Goal: Information Seeking & Learning: Compare options

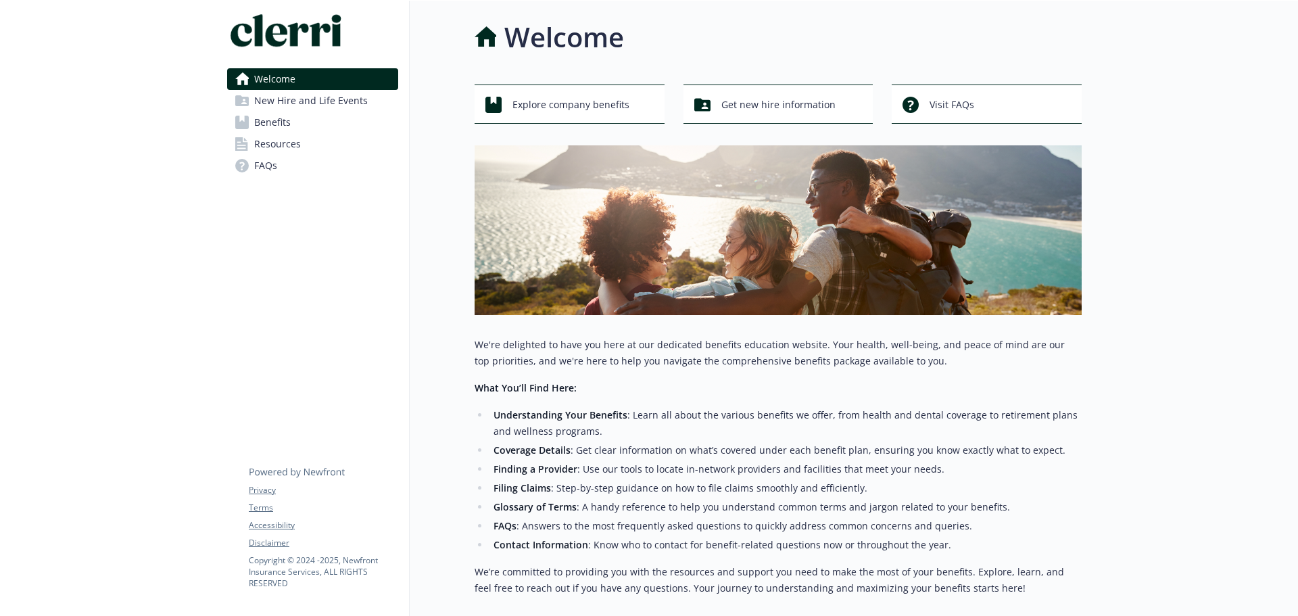
click at [286, 118] on span "Benefits" at bounding box center [272, 123] width 36 height 22
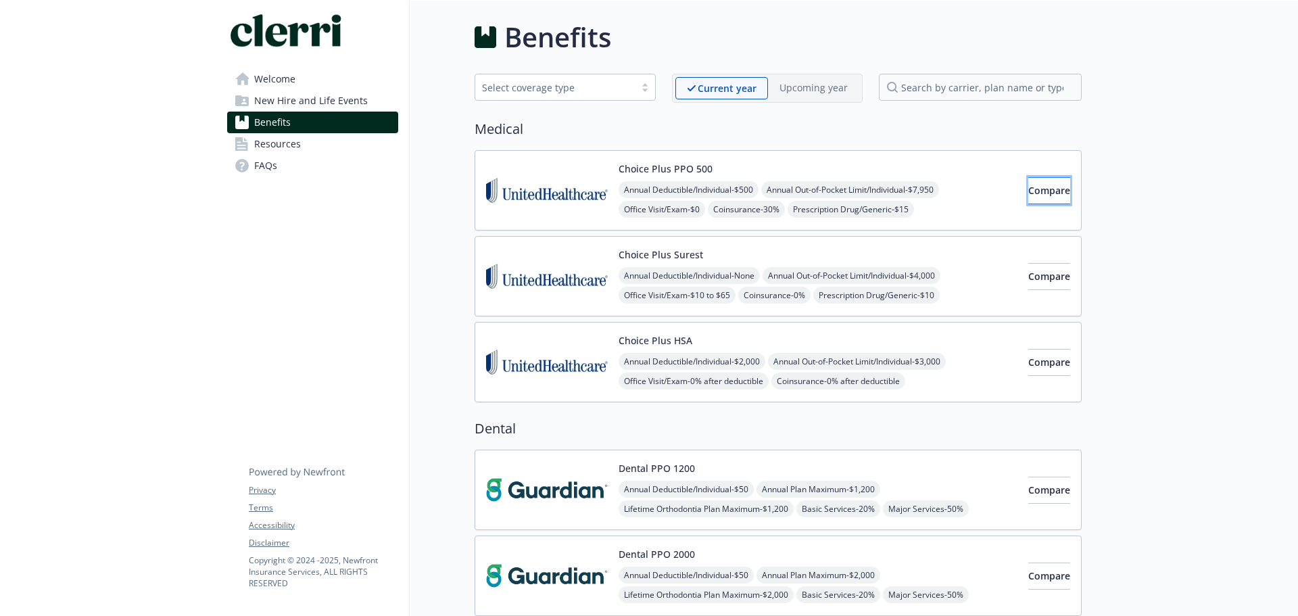
click at [1049, 182] on button "Compare" at bounding box center [1049, 190] width 42 height 27
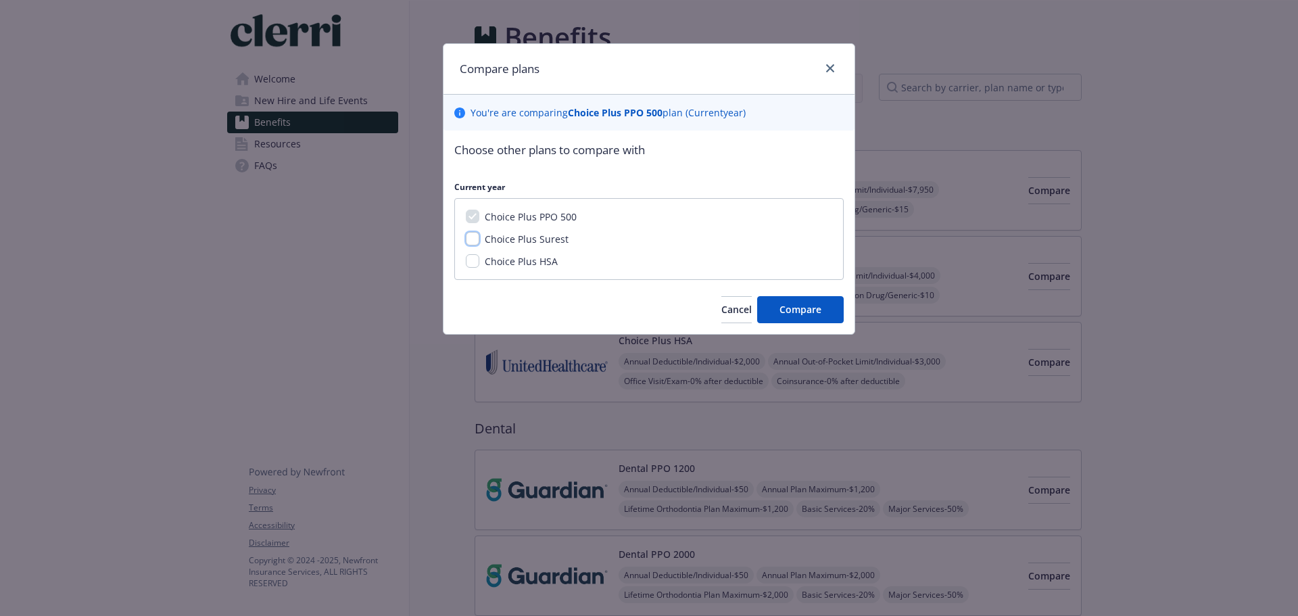
click at [467, 242] on input "Choice Plus Surest" at bounding box center [473, 239] width 14 height 14
checkbox input "true"
click at [832, 301] on button "Compare" at bounding box center [800, 309] width 87 height 27
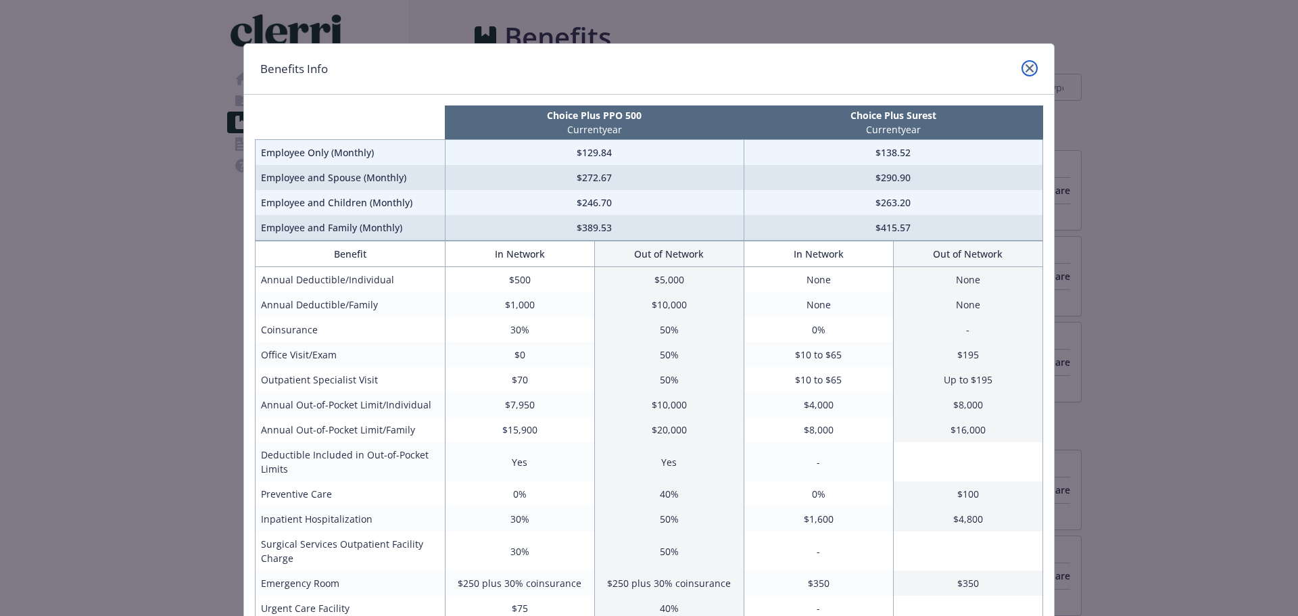
click at [1029, 62] on link "close" at bounding box center [1029, 68] width 16 height 16
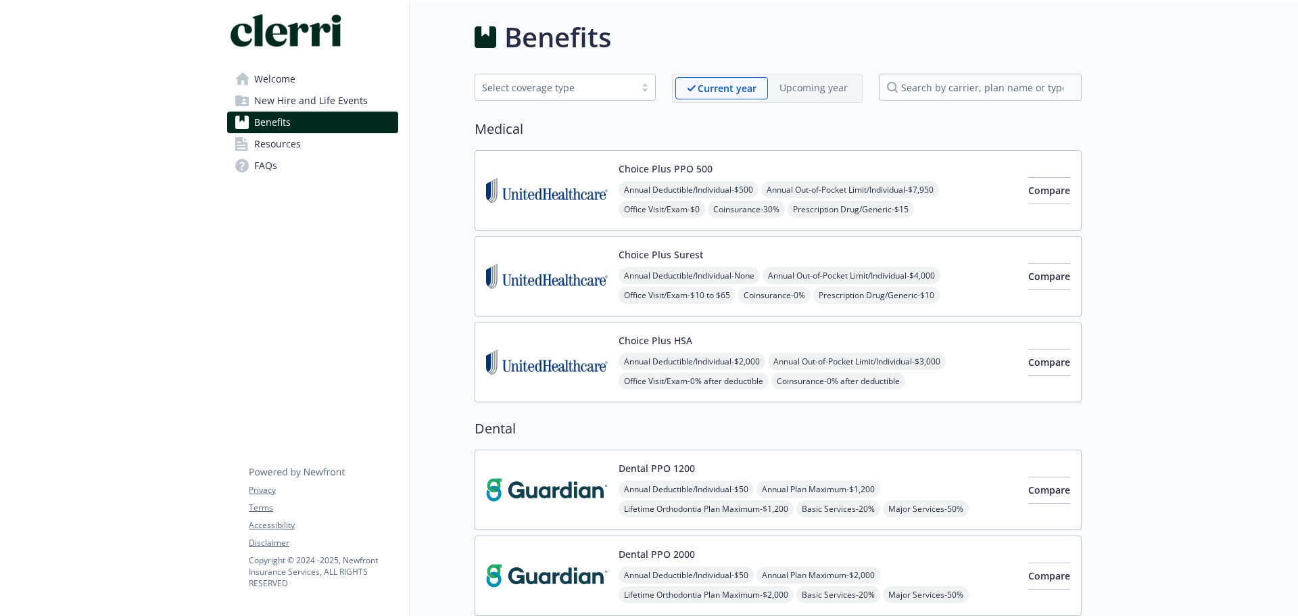
click at [632, 177] on div "Choice Plus PPO 500 Annual Deductible/Individual - $500 Annual Out-of-Pocket Li…" at bounding box center [817, 190] width 399 height 57
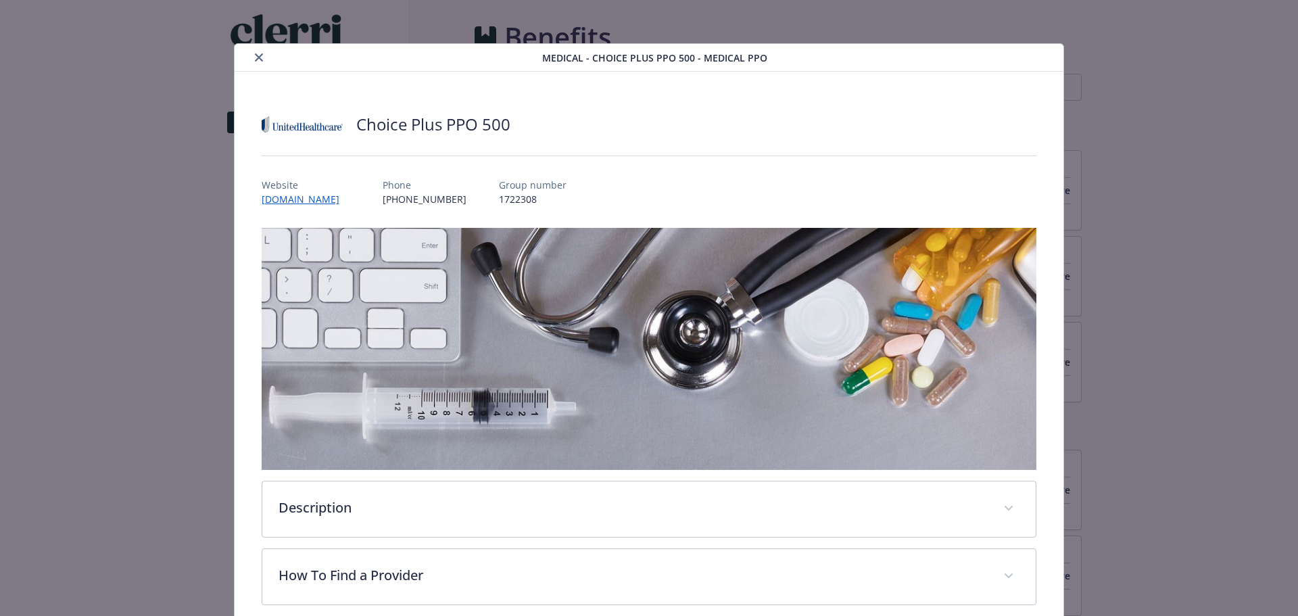
click at [251, 62] on button "close" at bounding box center [259, 57] width 16 height 16
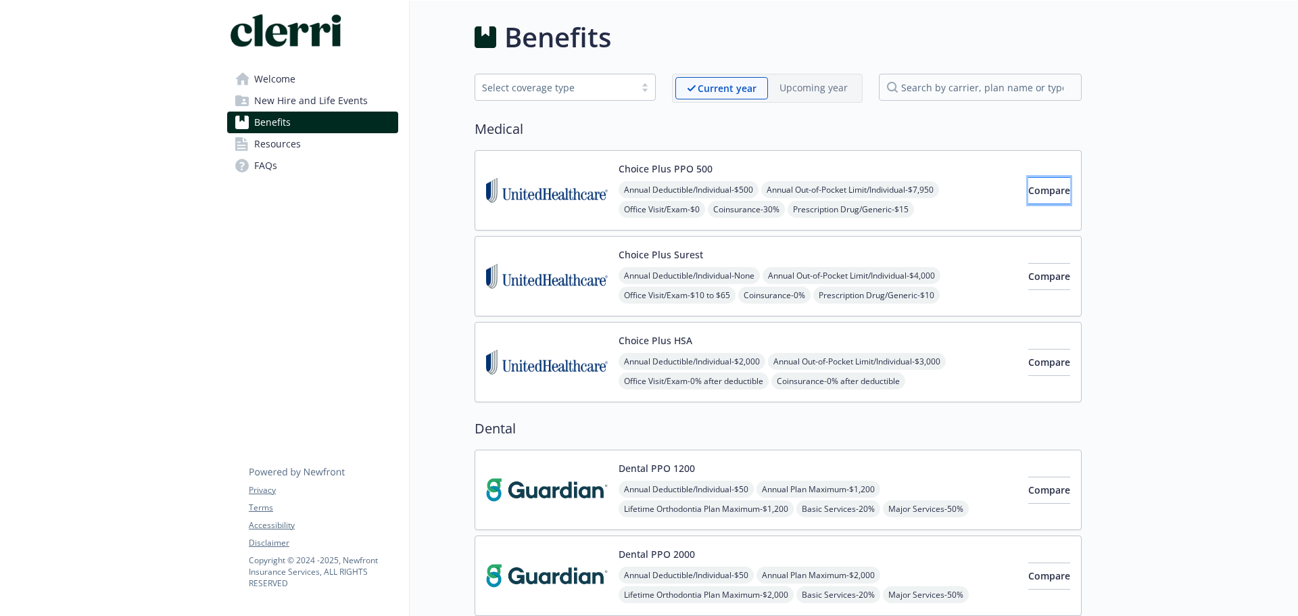
click at [1041, 197] on button "Compare" at bounding box center [1049, 190] width 42 height 27
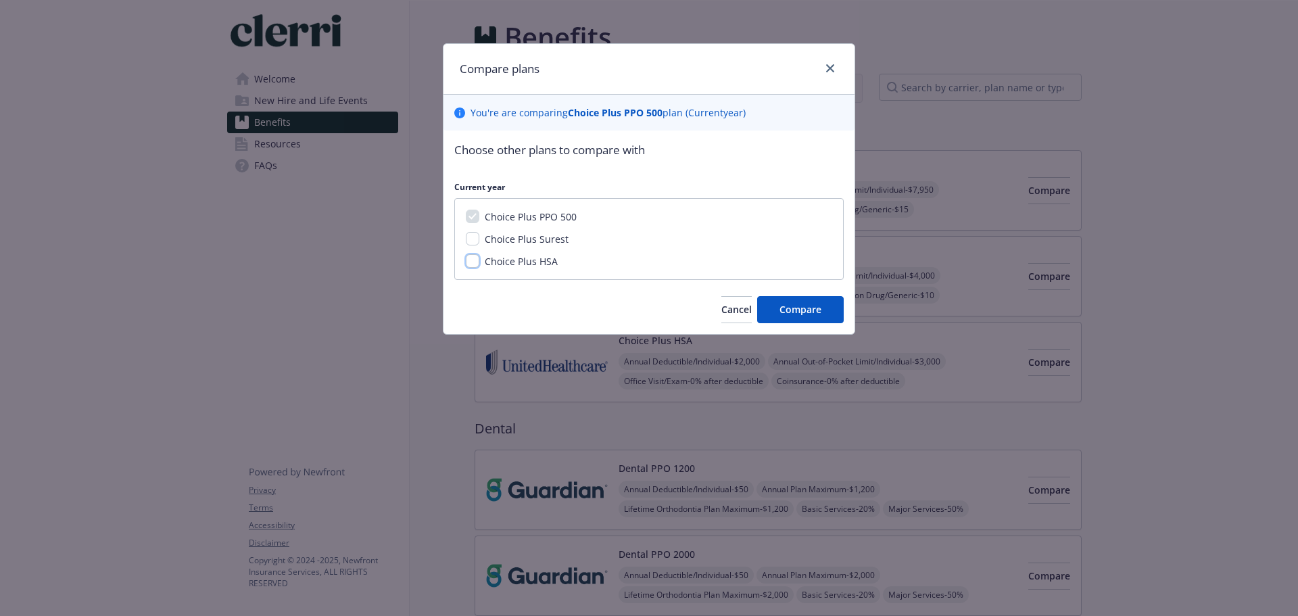
click at [470, 258] on input "Choice Plus HSA" at bounding box center [473, 261] width 14 height 14
checkbox input "true"
click at [796, 301] on button "Compare" at bounding box center [800, 309] width 87 height 27
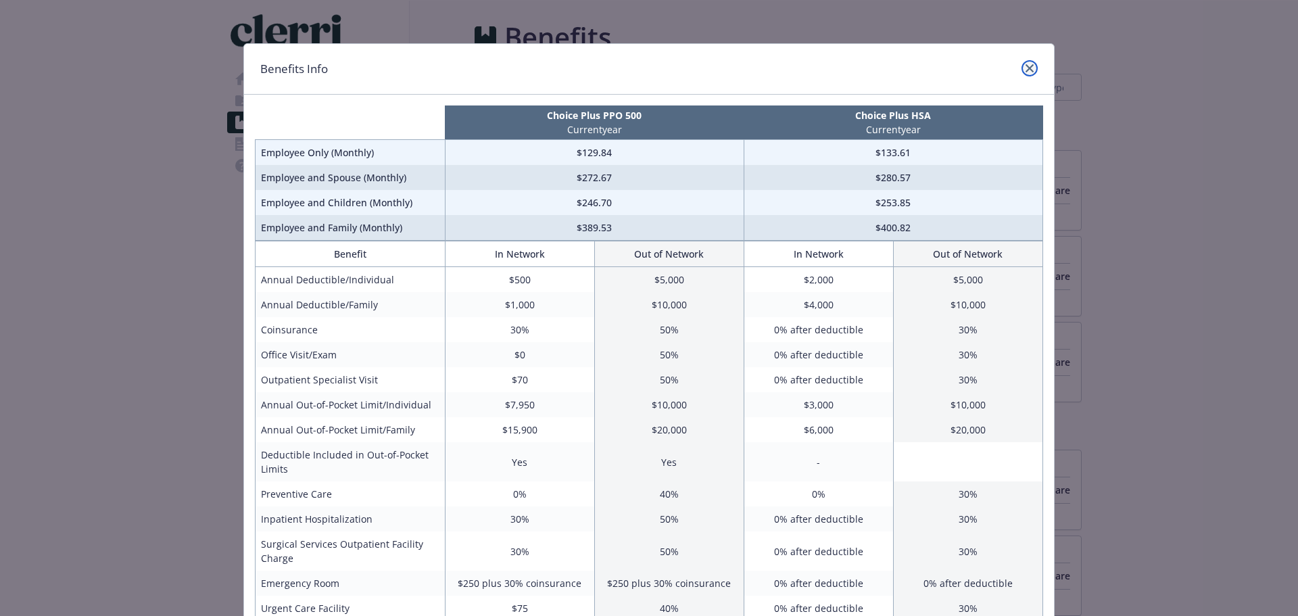
click at [1026, 67] on icon "close" at bounding box center [1029, 68] width 8 height 8
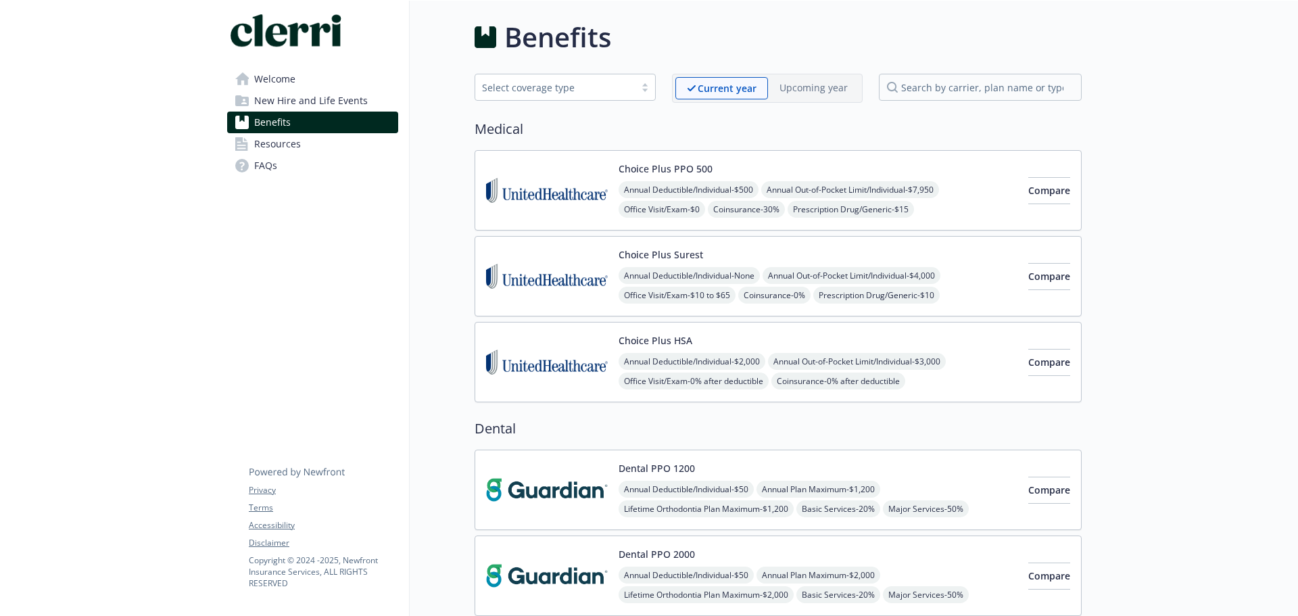
click at [647, 124] on h2 "Medical" at bounding box center [777, 129] width 607 height 20
click at [272, 80] on span "Welcome" at bounding box center [274, 79] width 41 height 22
